Goal: Task Accomplishment & Management: Manage account settings

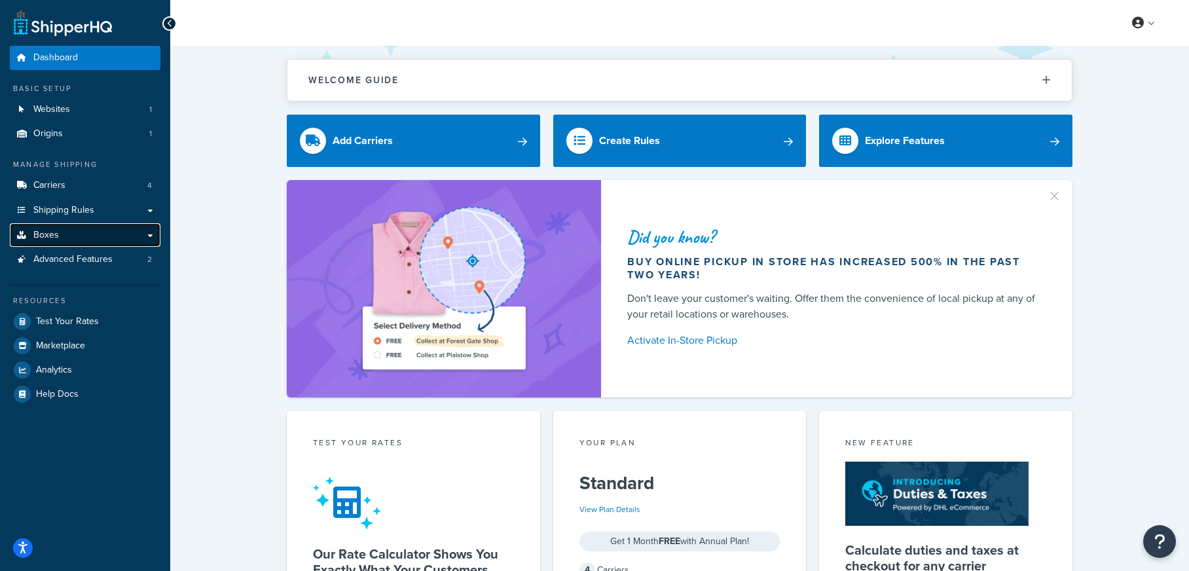
click at [116, 225] on link "Boxes" at bounding box center [85, 235] width 151 height 24
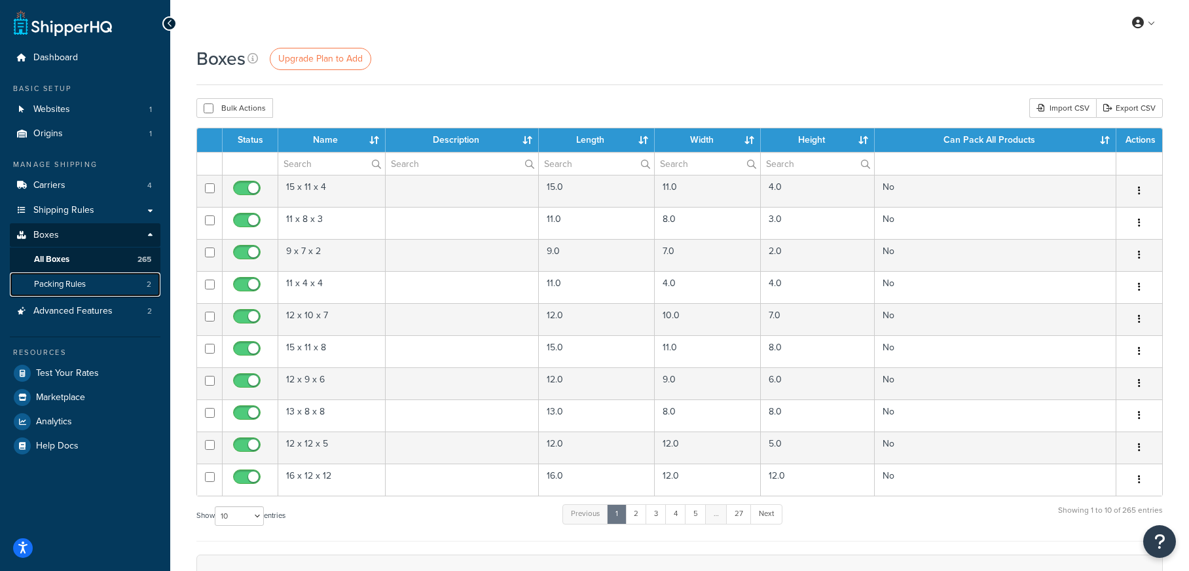
click at [111, 282] on link "Packing Rules 2" at bounding box center [85, 284] width 151 height 24
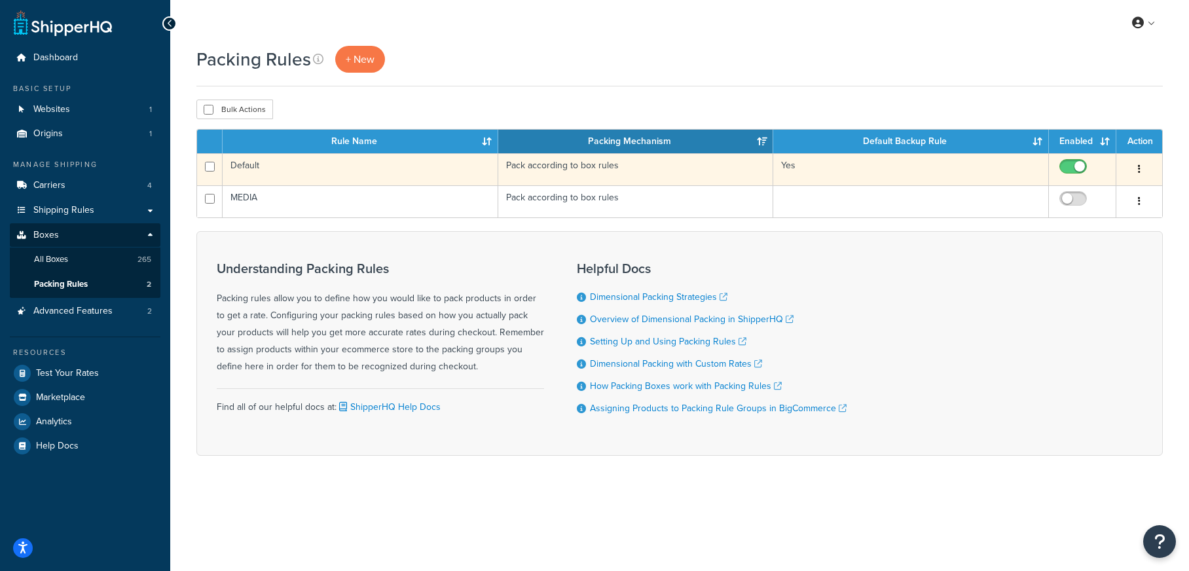
click at [329, 164] on td "Default" at bounding box center [361, 169] width 276 height 32
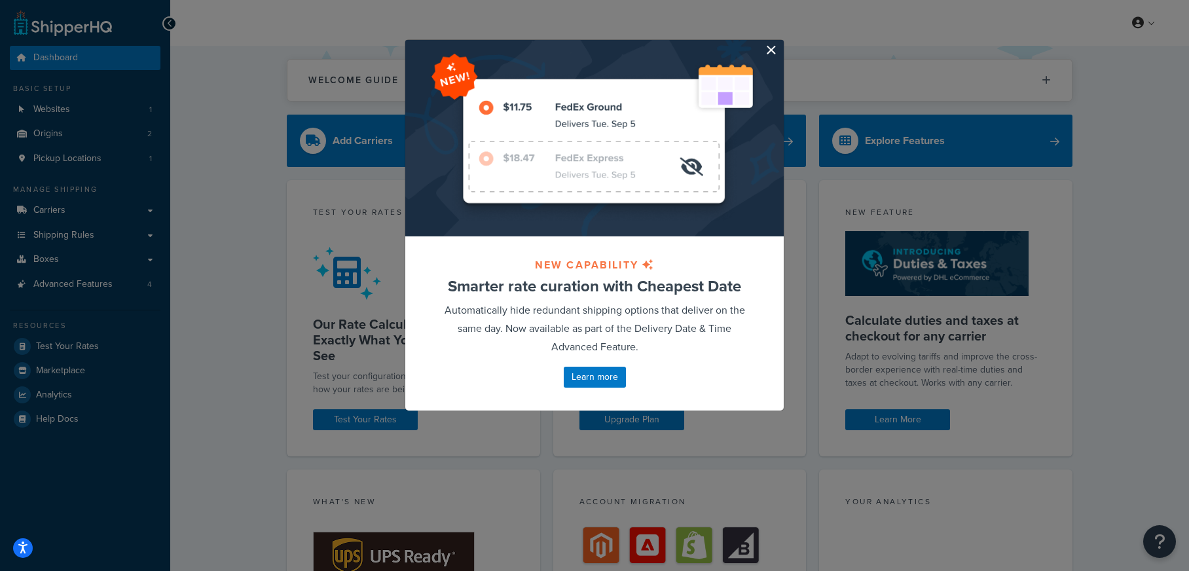
click at [781, 43] on button "button" at bounding box center [782, 41] width 3 height 3
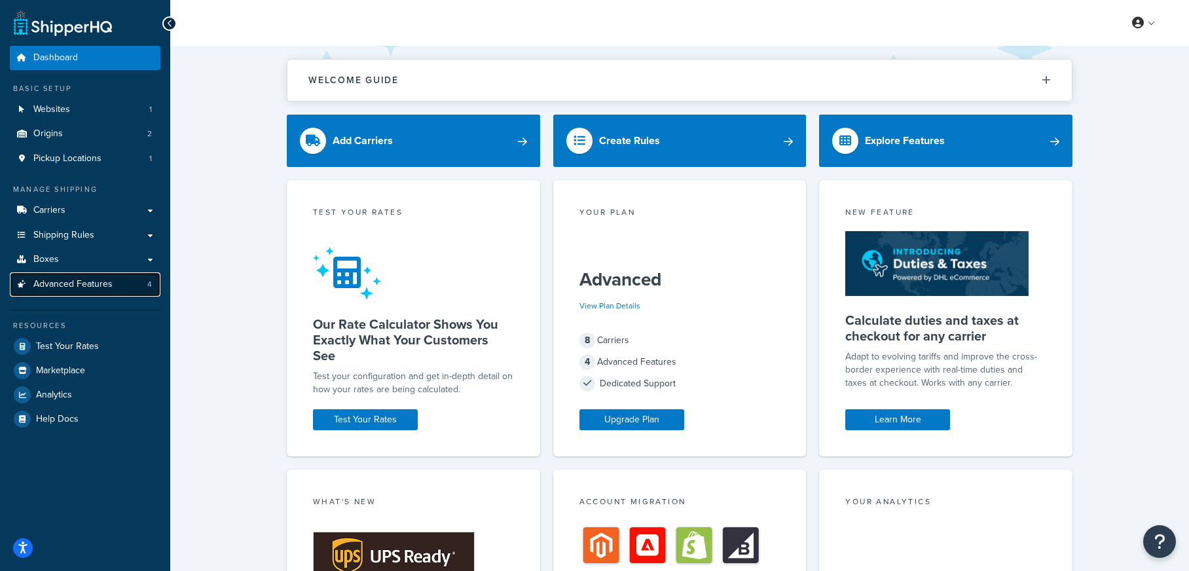
click at [125, 289] on link "Advanced Features 4" at bounding box center [85, 284] width 151 height 24
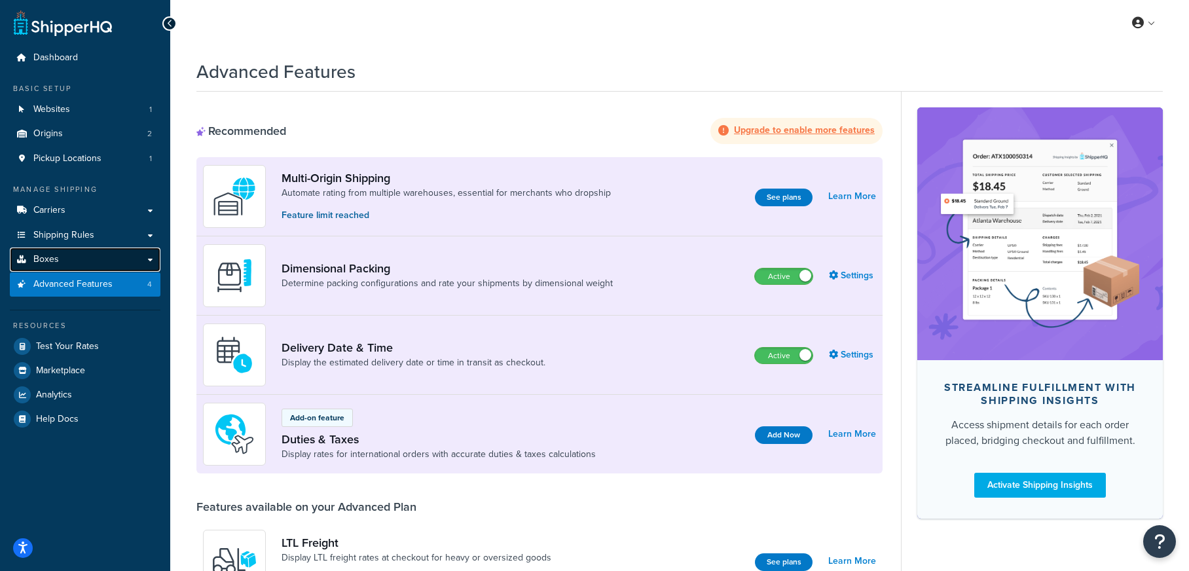
click at [133, 259] on link "Boxes" at bounding box center [85, 260] width 151 height 24
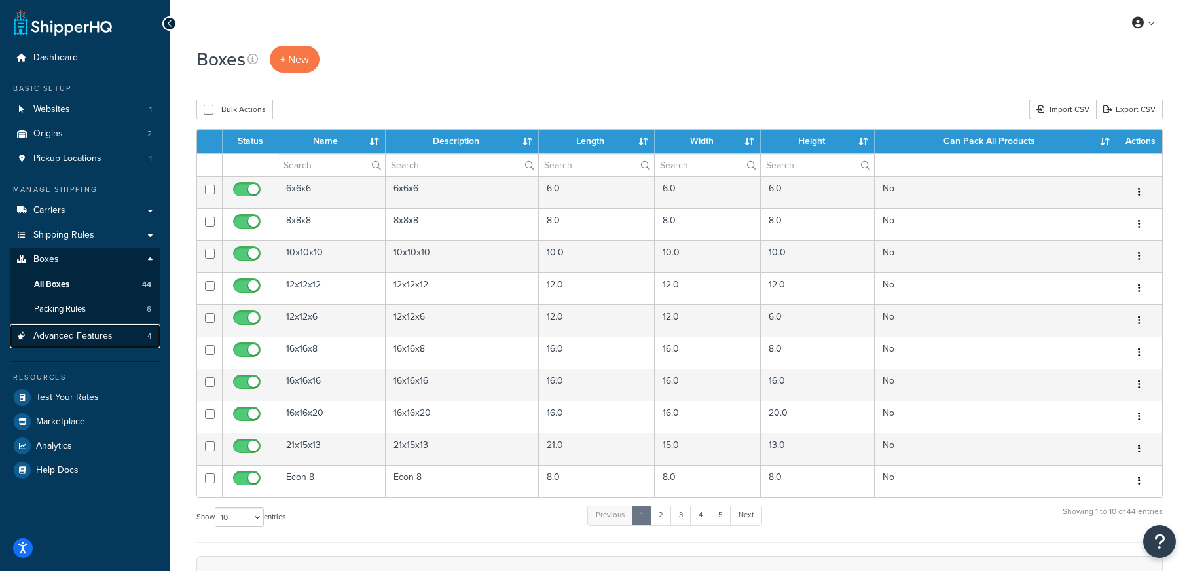
click at [101, 334] on span "Advanced Features" at bounding box center [72, 336] width 79 height 11
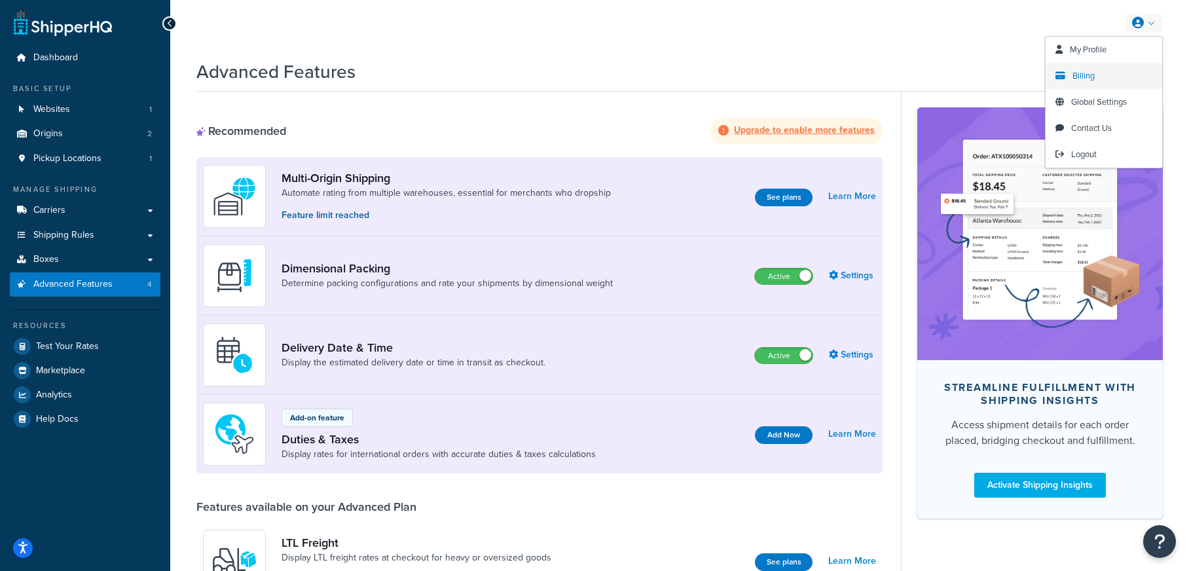
click at [1089, 72] on span "Billing" at bounding box center [1084, 75] width 22 height 12
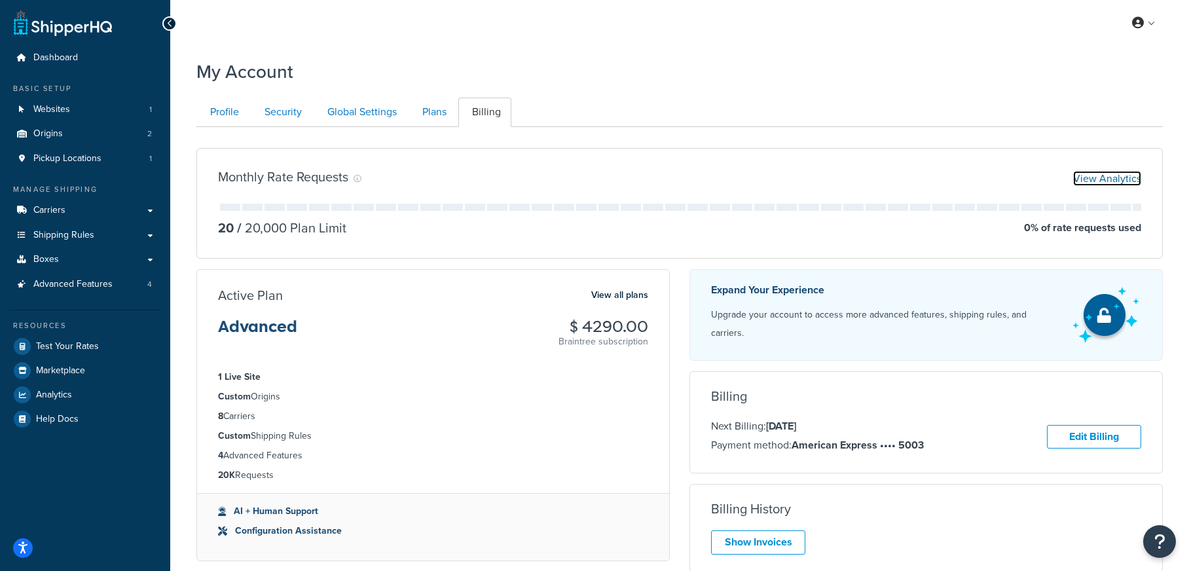
click at [1084, 177] on link "View Analytics" at bounding box center [1107, 178] width 68 height 15
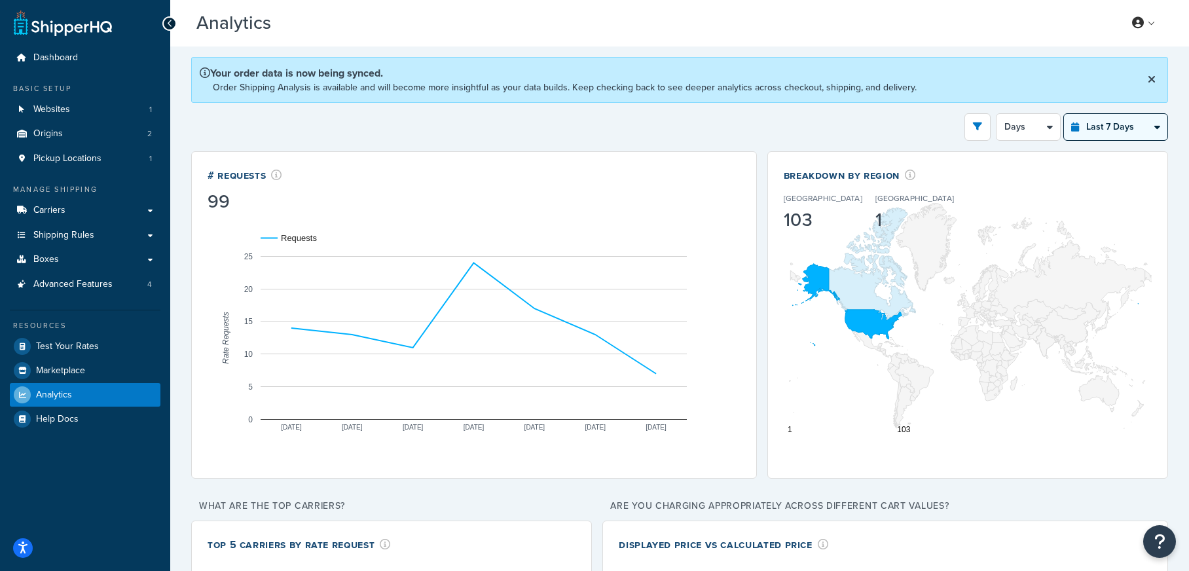
click at [1084, 128] on select "Last 24 Hours Last 7 Days Last 30 Days Last 3 Months Last 6 Months Last 12 Mont…" at bounding box center [1115, 127] width 103 height 26
select select "last_30_days"
click at [1064, 114] on select "Last 24 Hours Last 7 Days Last 30 Days Last 3 Months Last 6 Months Last 12 Mont…" at bounding box center [1115, 127] width 103 height 26
select select "5d"
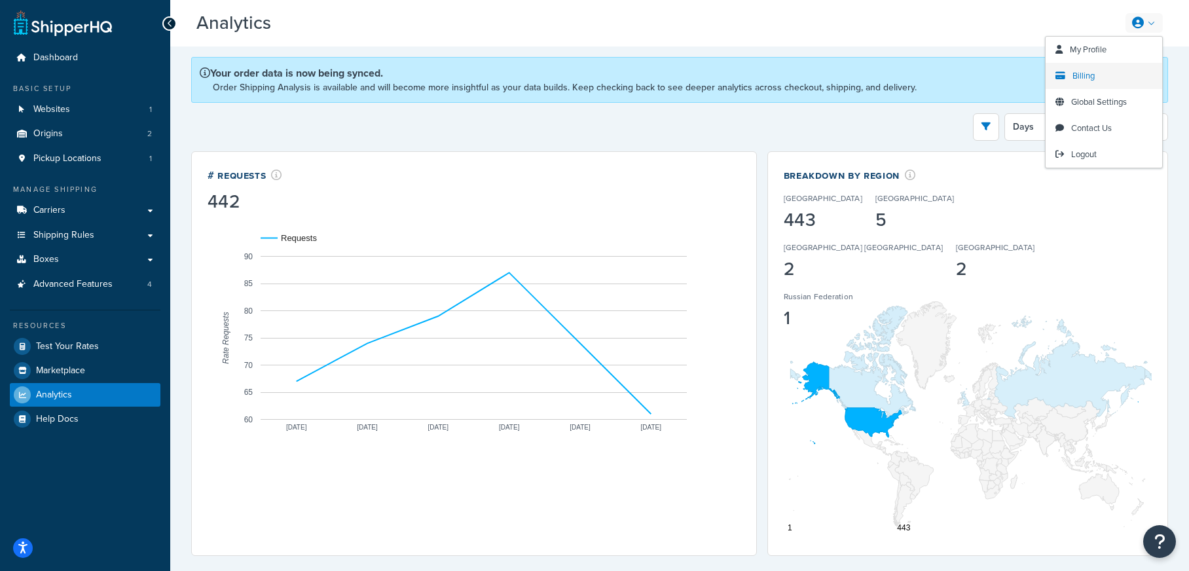
click at [1088, 77] on span "Billing" at bounding box center [1084, 75] width 22 height 12
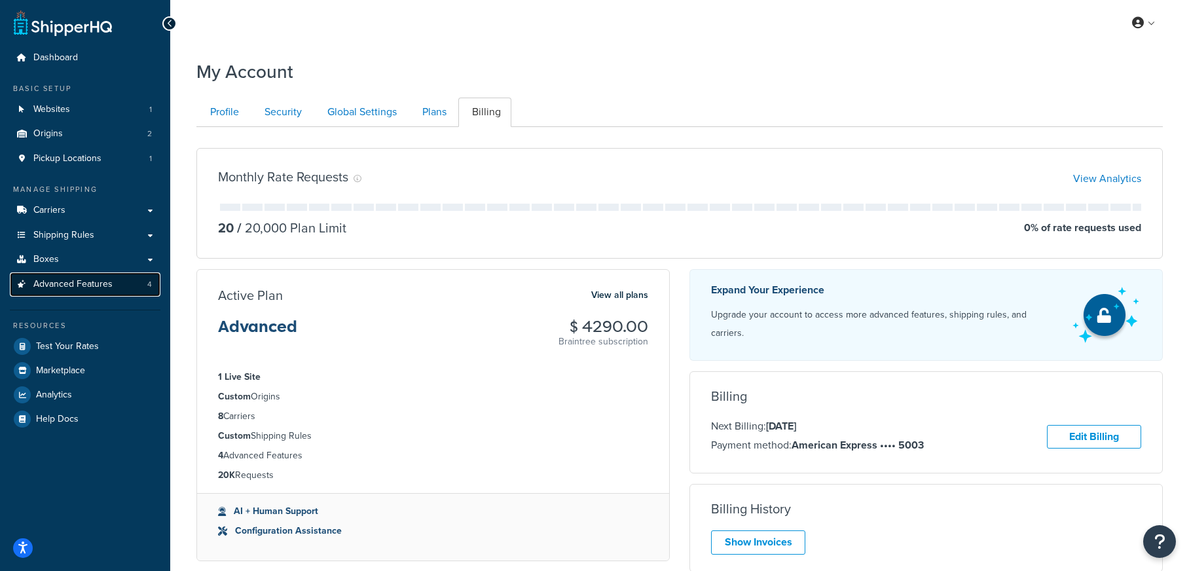
click at [136, 283] on link "Advanced Features 4" at bounding box center [85, 284] width 151 height 24
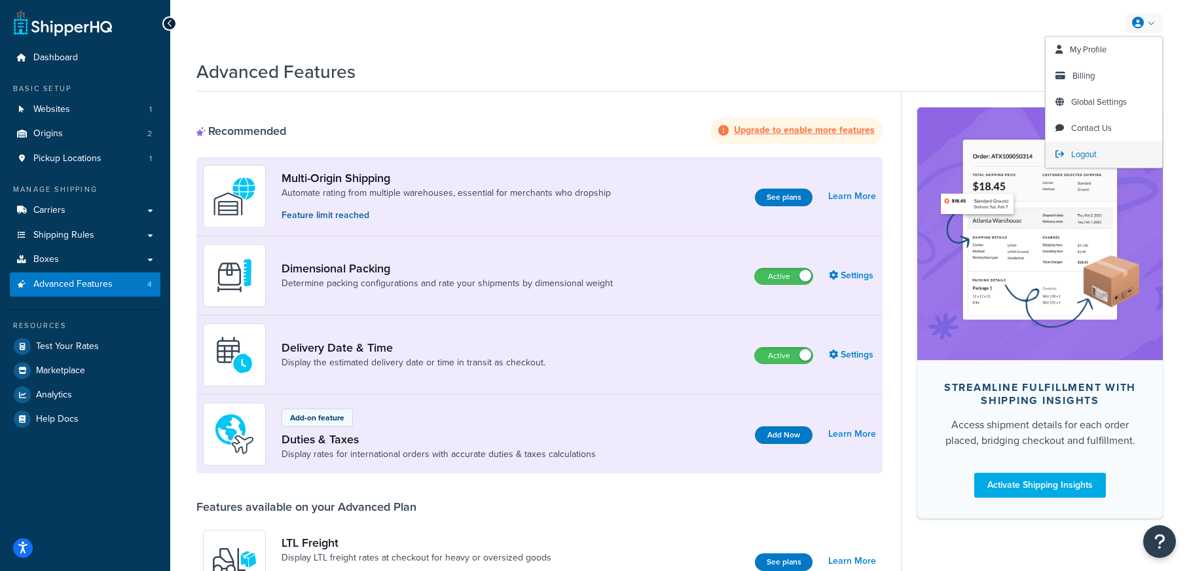
click at [1077, 156] on span "Logout" at bounding box center [1084, 154] width 26 height 12
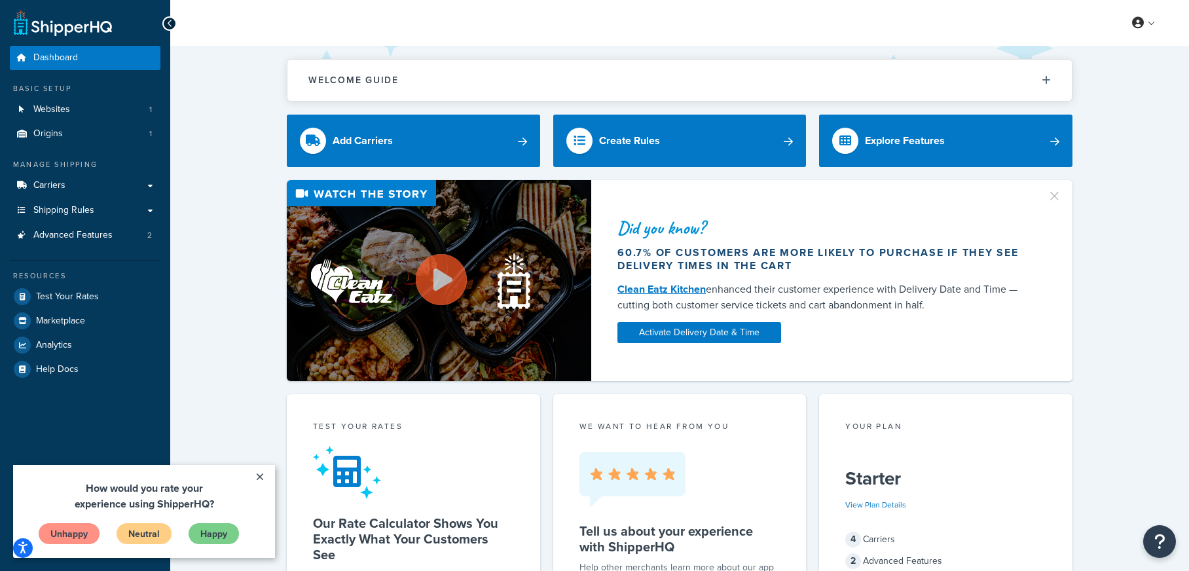
click at [217, 257] on div "Did you know? 60.7% of customers are more likely to purchase if they see delive…" at bounding box center [679, 280] width 966 height 201
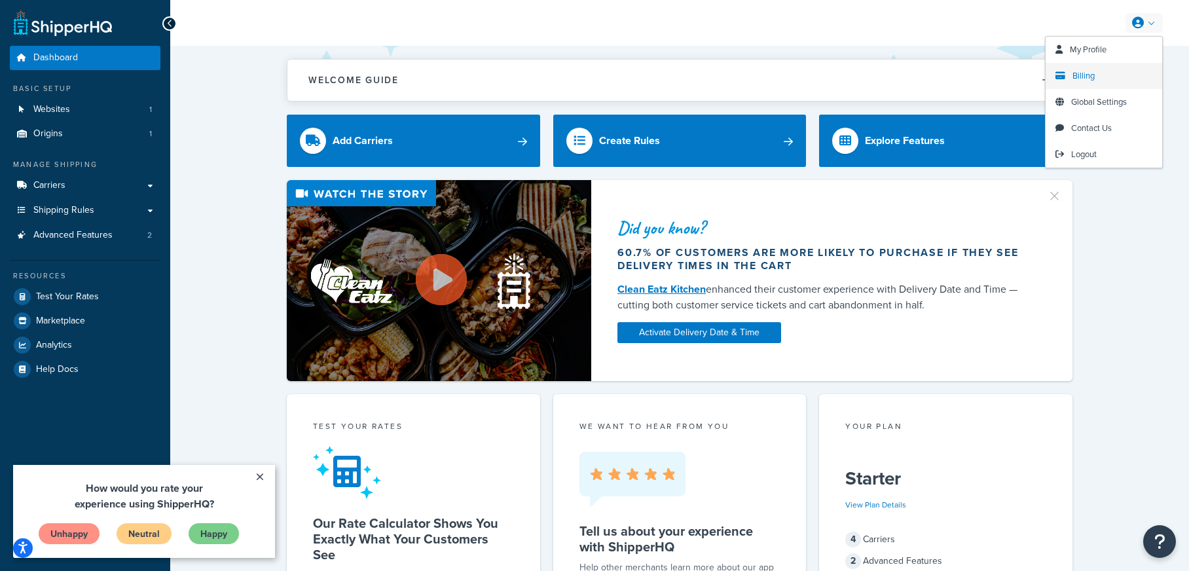
click at [1090, 76] on span "Billing" at bounding box center [1084, 75] width 22 height 12
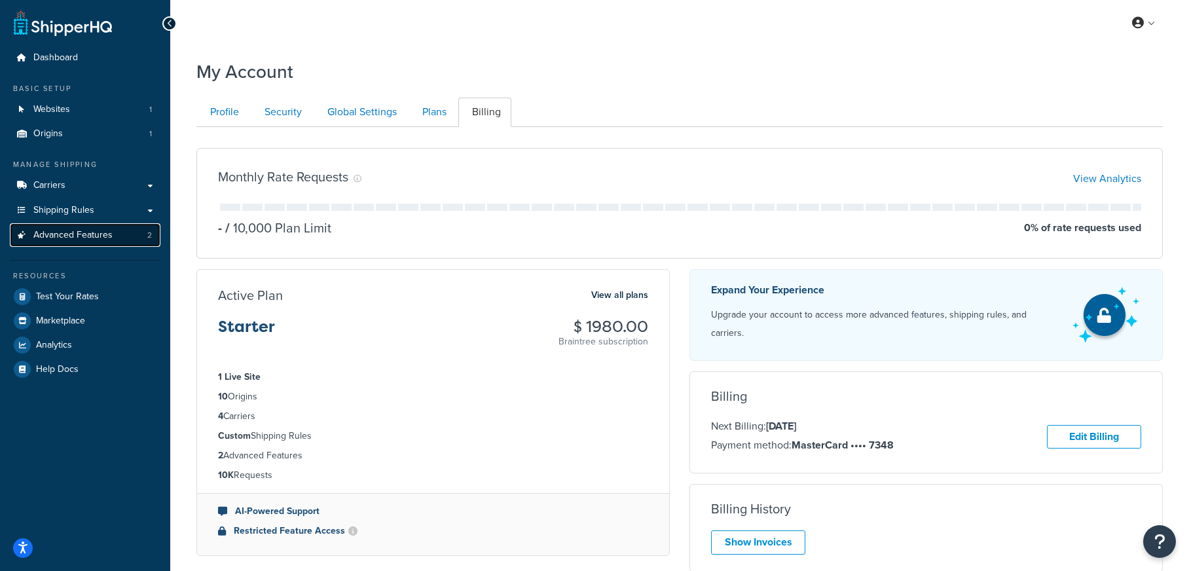
click at [121, 236] on link "Advanced Features 2" at bounding box center [85, 235] width 151 height 24
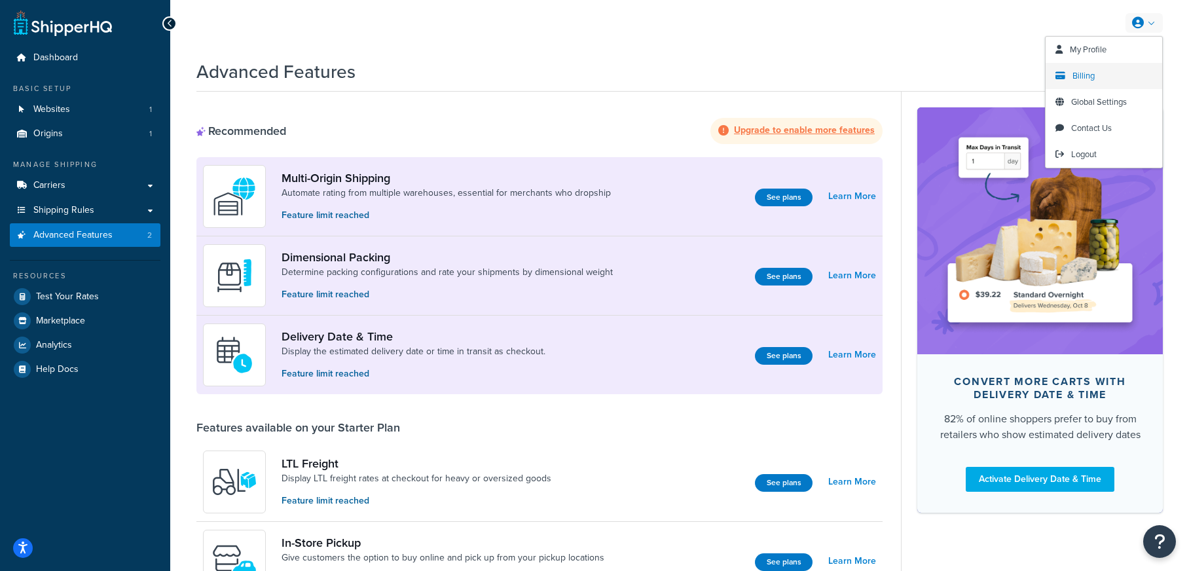
click at [1087, 69] on span "Billing" at bounding box center [1084, 75] width 22 height 12
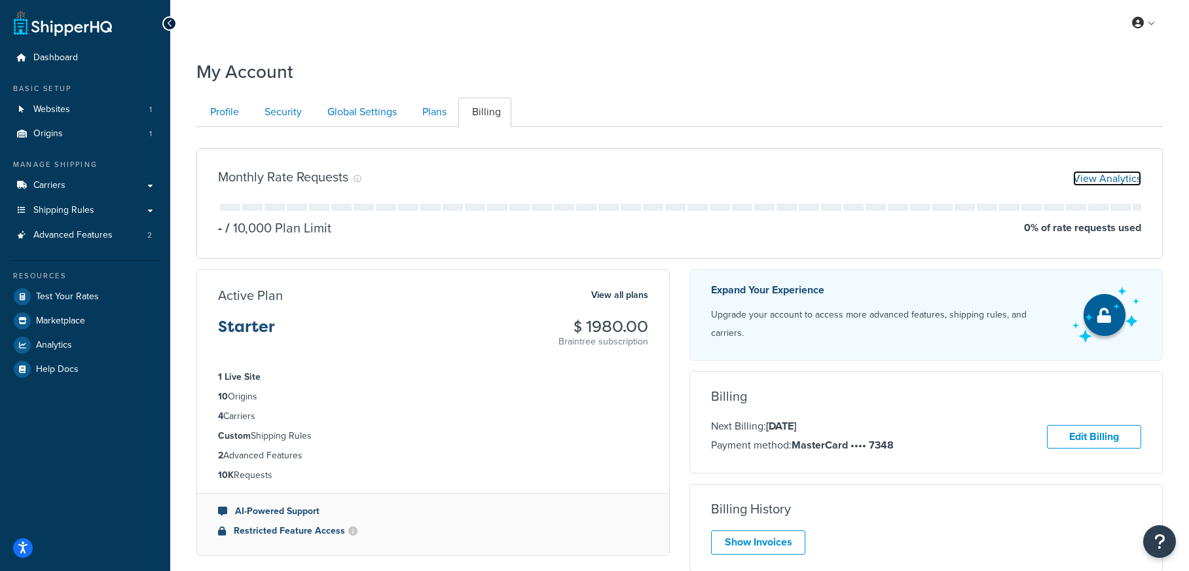
click at [1120, 177] on link "View Analytics" at bounding box center [1107, 178] width 68 height 15
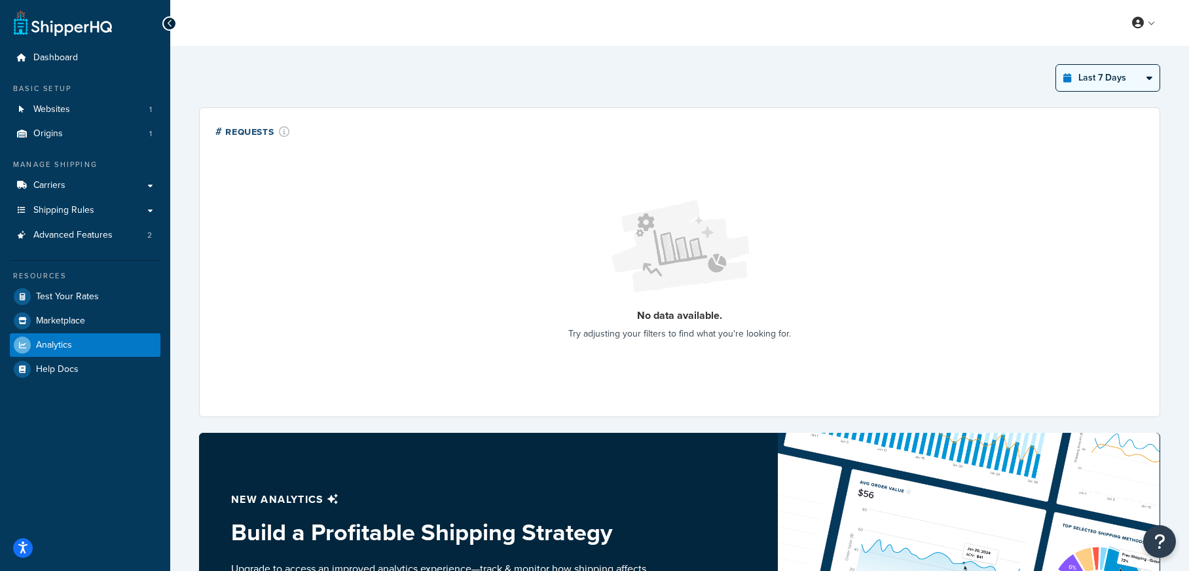
click at [1078, 73] on select "Last 24 Hours Last 7 Days Last 30 Days Last 3 Months Last 6 Months Last 12 Mont…" at bounding box center [1107, 78] width 103 height 26
select select "last_30_days"
click at [1056, 65] on select "Last 24 Hours Last 7 Days Last 30 Days Last 3 Months Last 6 Months Last 12 Mont…" at bounding box center [1107, 78] width 103 height 26
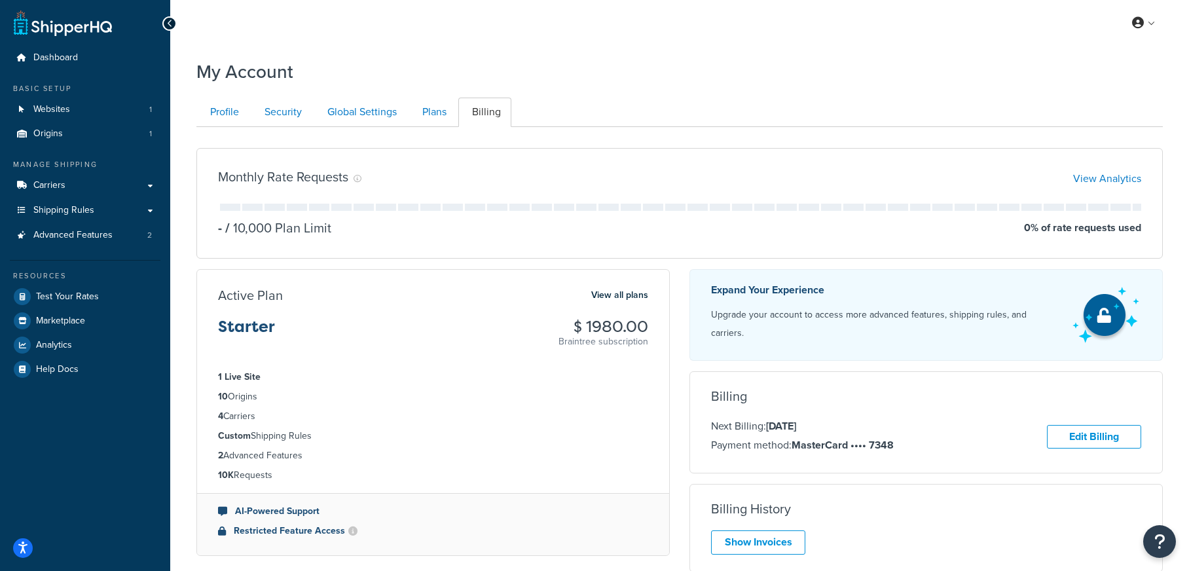
drag, startPoint x: 843, startPoint y: 416, endPoint x: 770, endPoint y: 418, distance: 72.7
click at [770, 418] on p "Next Billing: [DATE]" at bounding box center [802, 426] width 183 height 17
copy strong "[DATE]"
